Goal: Task Accomplishment & Management: Manage account settings

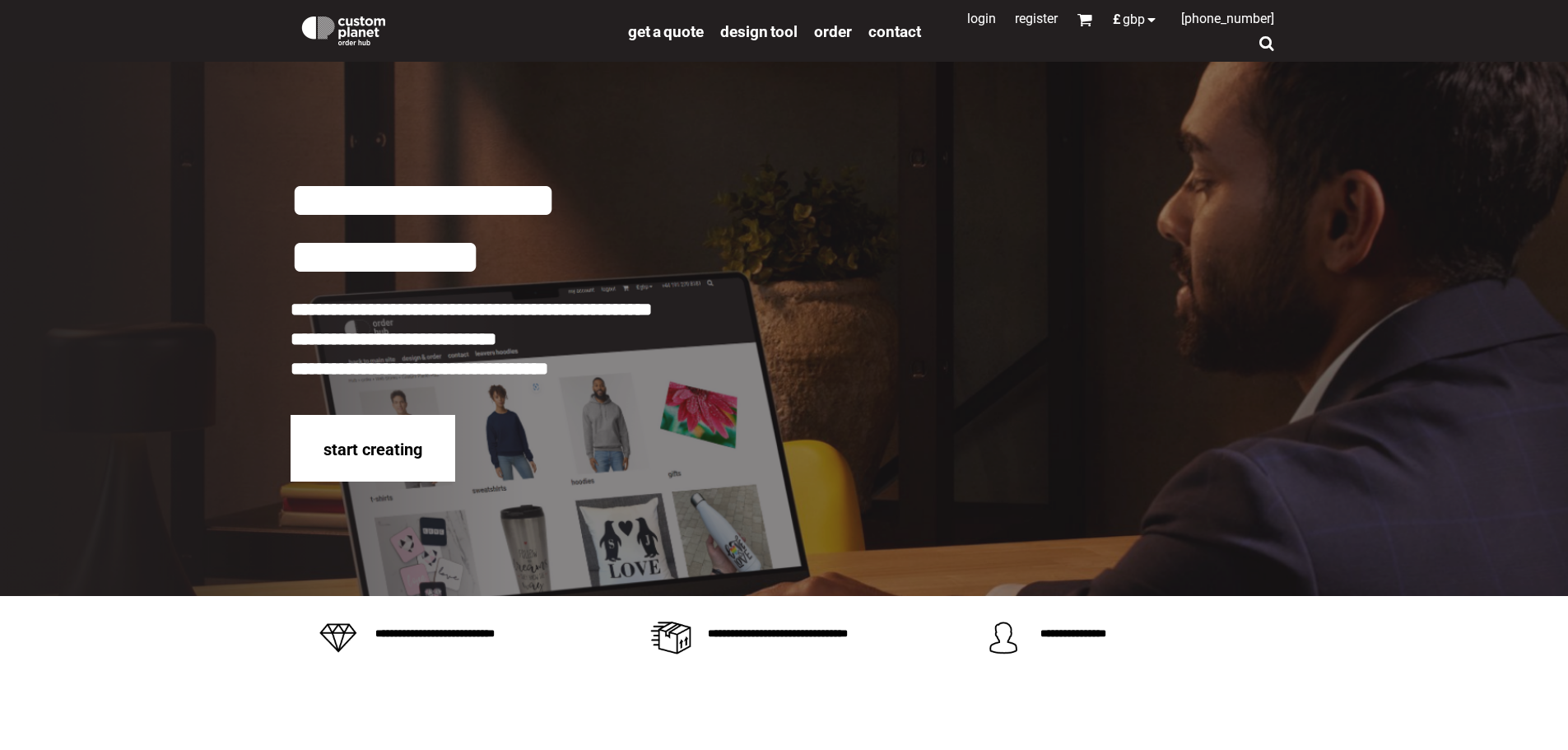
click at [967, 19] on link "Login" at bounding box center [981, 19] width 29 height 16
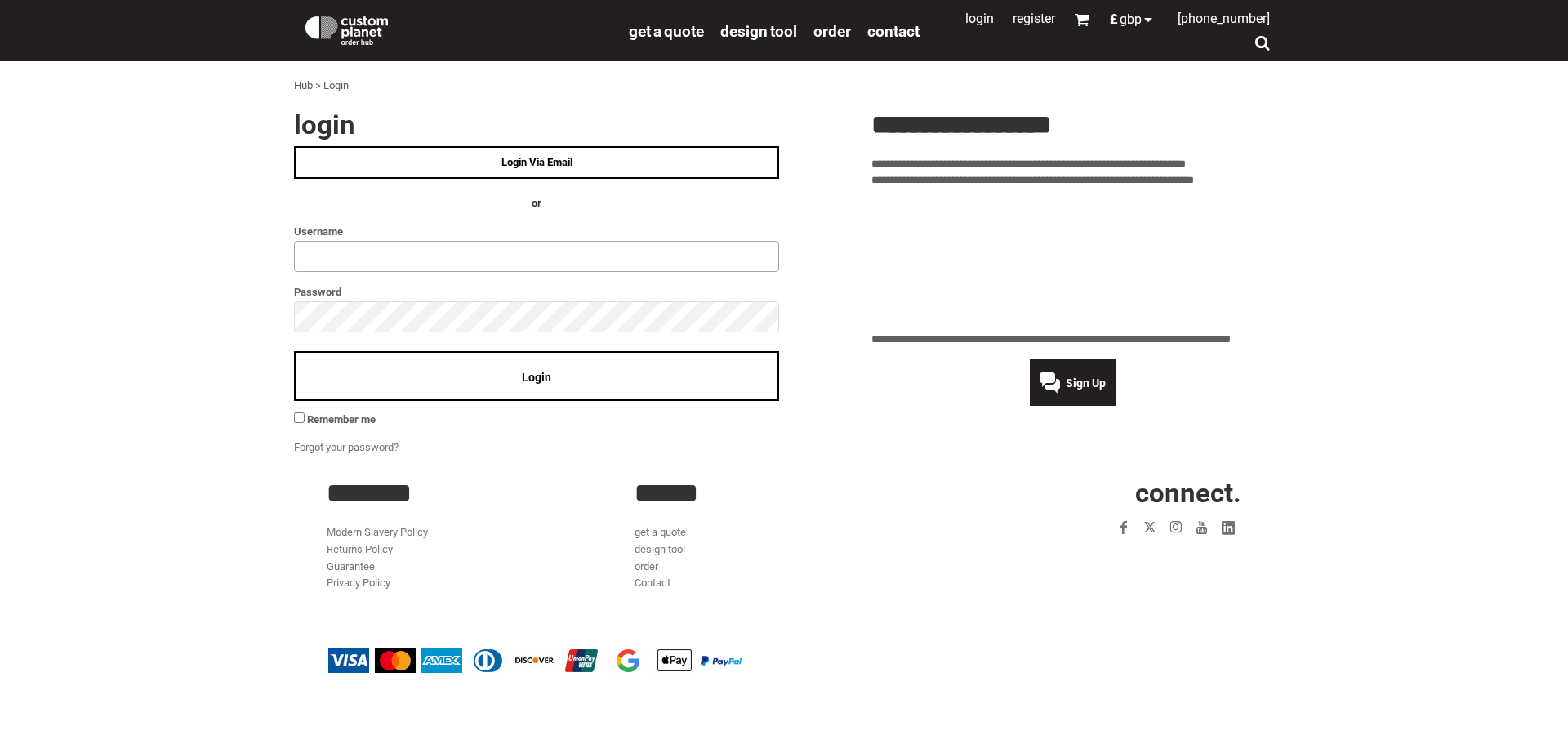
click at [320, 256] on input "text" at bounding box center [537, 256] width 485 height 31
type input "**********"
click at [551, 372] on span "Login" at bounding box center [537, 376] width 29 height 13
